Goal: Check status: Check status

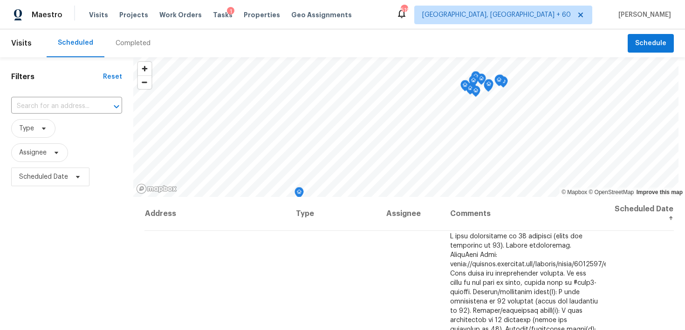
click at [123, 42] on div "Completed" at bounding box center [132, 43] width 35 height 9
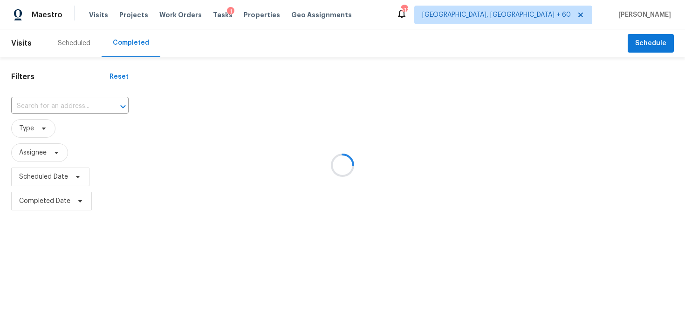
click at [51, 109] on div at bounding box center [342, 165] width 685 height 330
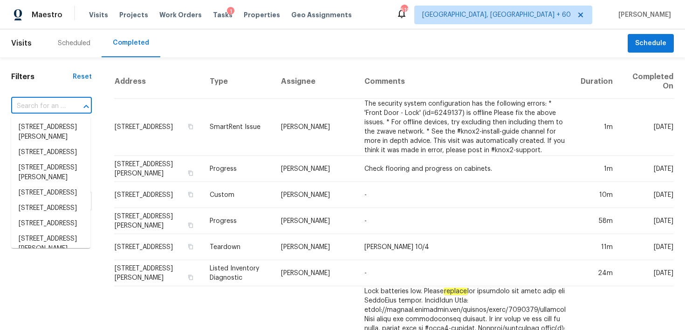
click at [37, 106] on input "text" at bounding box center [38, 106] width 54 height 14
paste input "4117 Gaillardia Way Forney, TX 75126"
type input "4117 Gaillardia Way Forney, TX 75126"
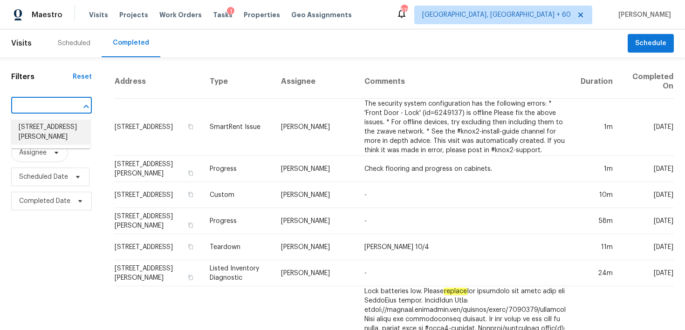
click at [37, 129] on li "4117 Gaillardia Way, Forney, TX 75126" at bounding box center [50, 132] width 79 height 25
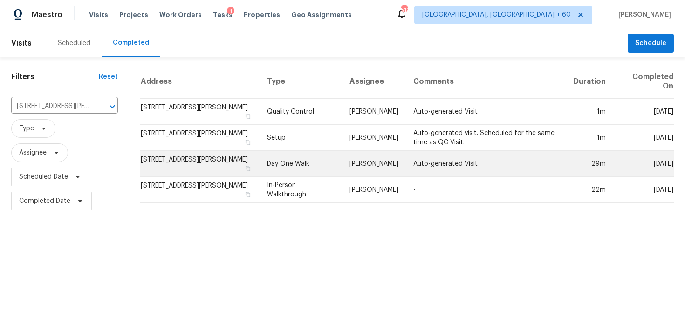
click at [289, 155] on td "Day One Walk" at bounding box center [300, 164] width 82 height 26
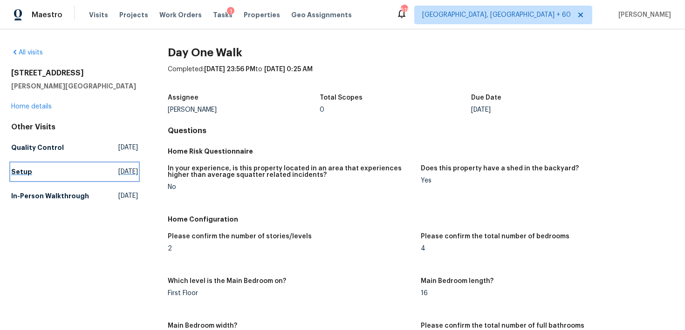
click at [27, 168] on h5 "Setup" at bounding box center [21, 171] width 21 height 9
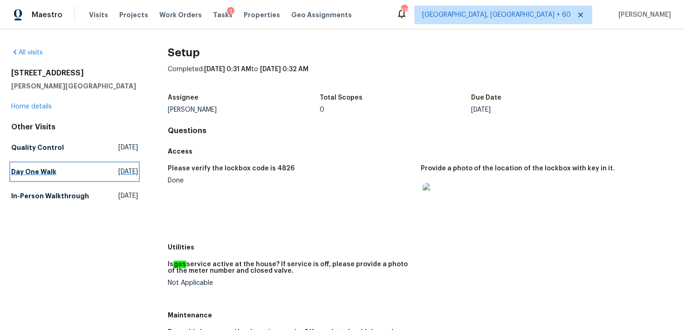
click at [29, 176] on h5 "Day One Walk" at bounding box center [33, 171] width 45 height 9
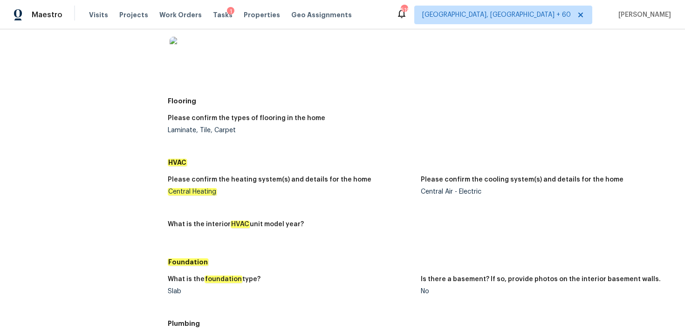
scroll to position [718, 0]
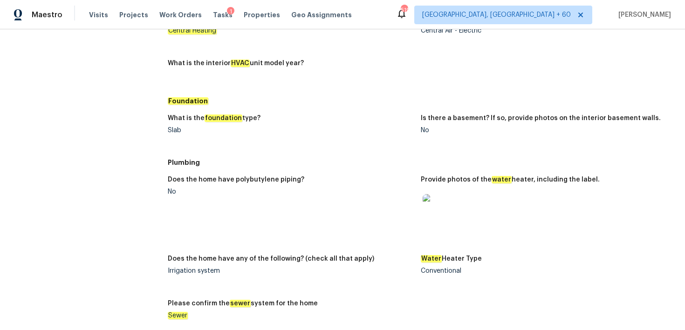
click at [440, 205] on img at bounding box center [437, 209] width 30 height 30
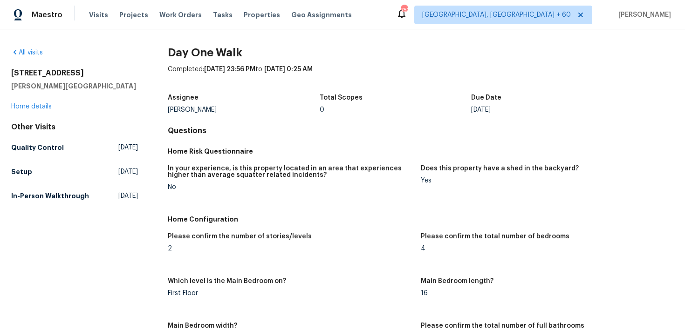
scroll to position [886, 0]
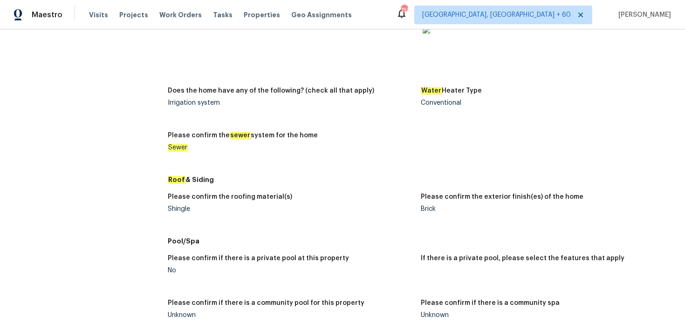
click at [176, 209] on div "Shingle" at bounding box center [290, 209] width 245 height 7
click at [180, 210] on div "Shingle" at bounding box center [290, 209] width 245 height 7
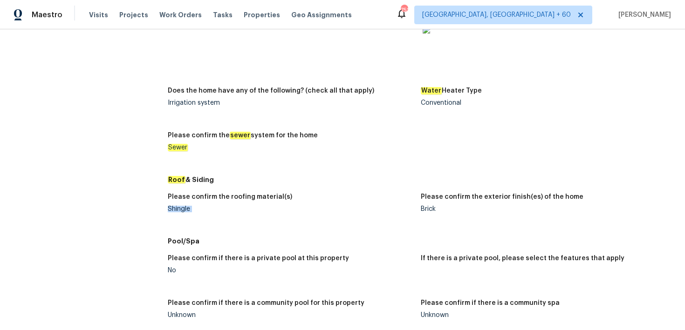
copy div "Shingle"
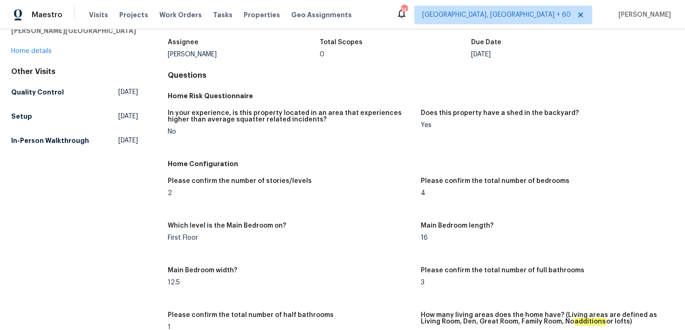
scroll to position [0, 0]
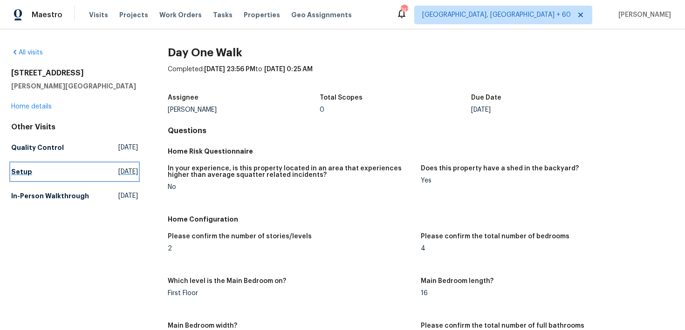
click at [21, 169] on h5 "Setup" at bounding box center [21, 171] width 21 height 9
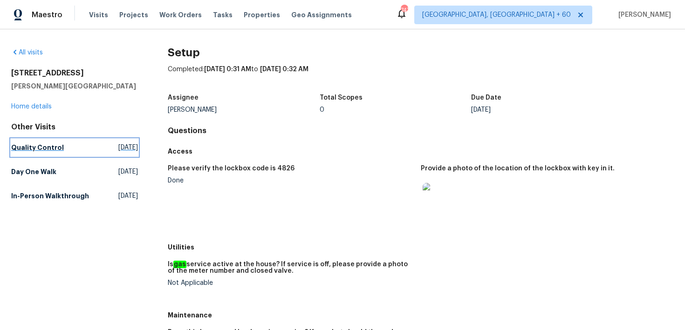
click at [40, 149] on h5 "Quality Control" at bounding box center [37, 147] width 53 height 9
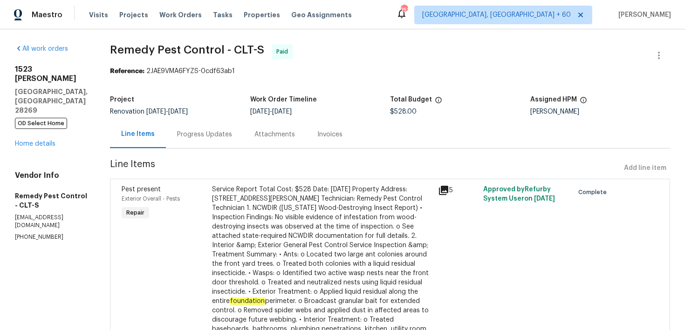
click at [179, 129] on div "Progress Updates" at bounding box center [204, 134] width 77 height 27
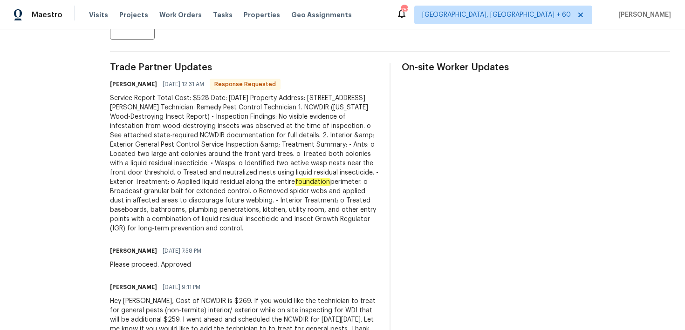
scroll to position [257, 0]
